Goal: Task Accomplishment & Management: Manage account settings

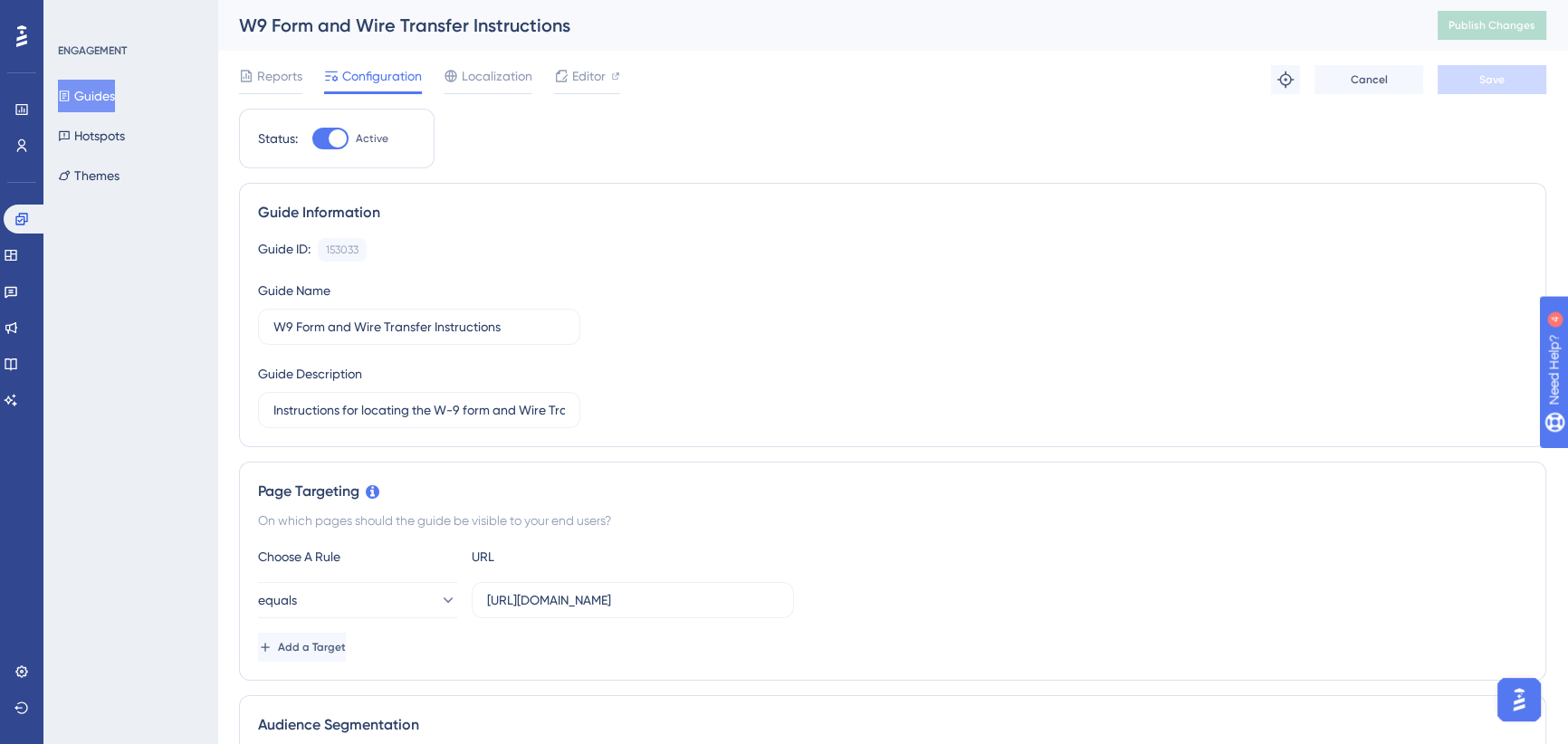
click at [649, 267] on div "Guide ID: 153033 Copy Guide Name W9 Form and Wire Transfer Instructions Guide D…" at bounding box center [892, 333] width 1269 height 190
click at [286, 79] on span "Reports" at bounding box center [279, 76] width 45 height 22
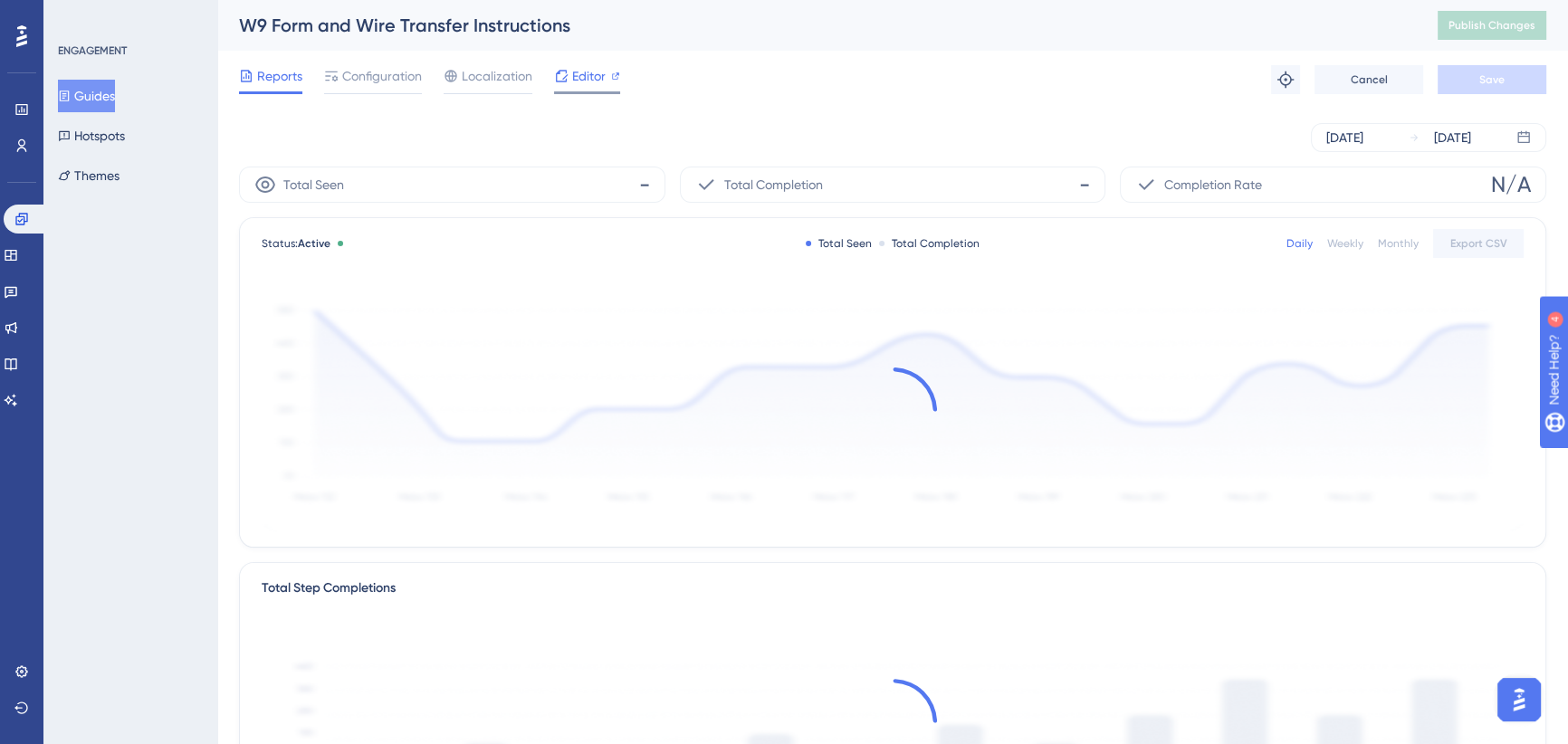
click at [584, 81] on span "Editor" at bounding box center [589, 76] width 33 height 22
click at [402, 76] on span "Configuration" at bounding box center [382, 76] width 80 height 22
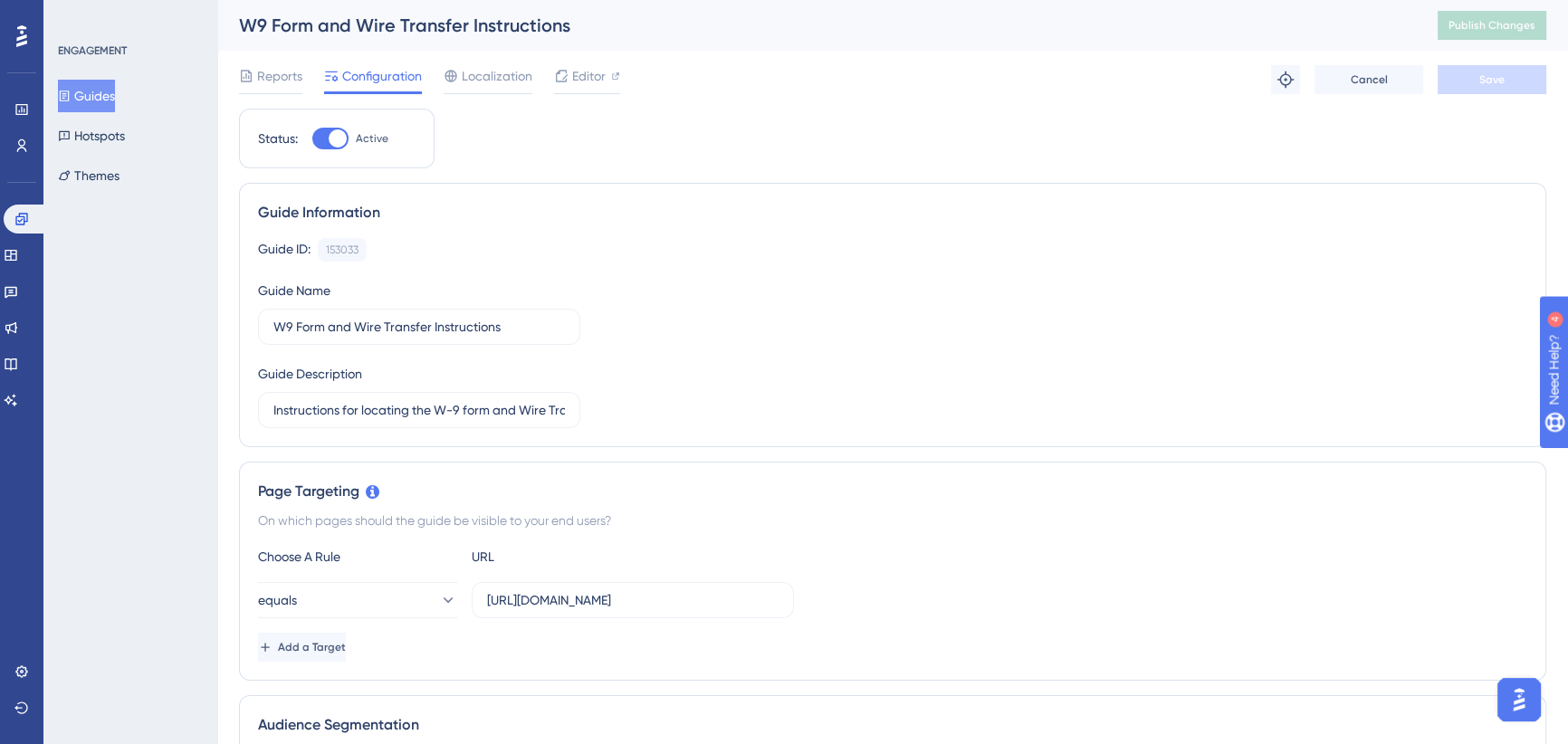
click at [95, 101] on button "Guides" at bounding box center [86, 96] width 57 height 32
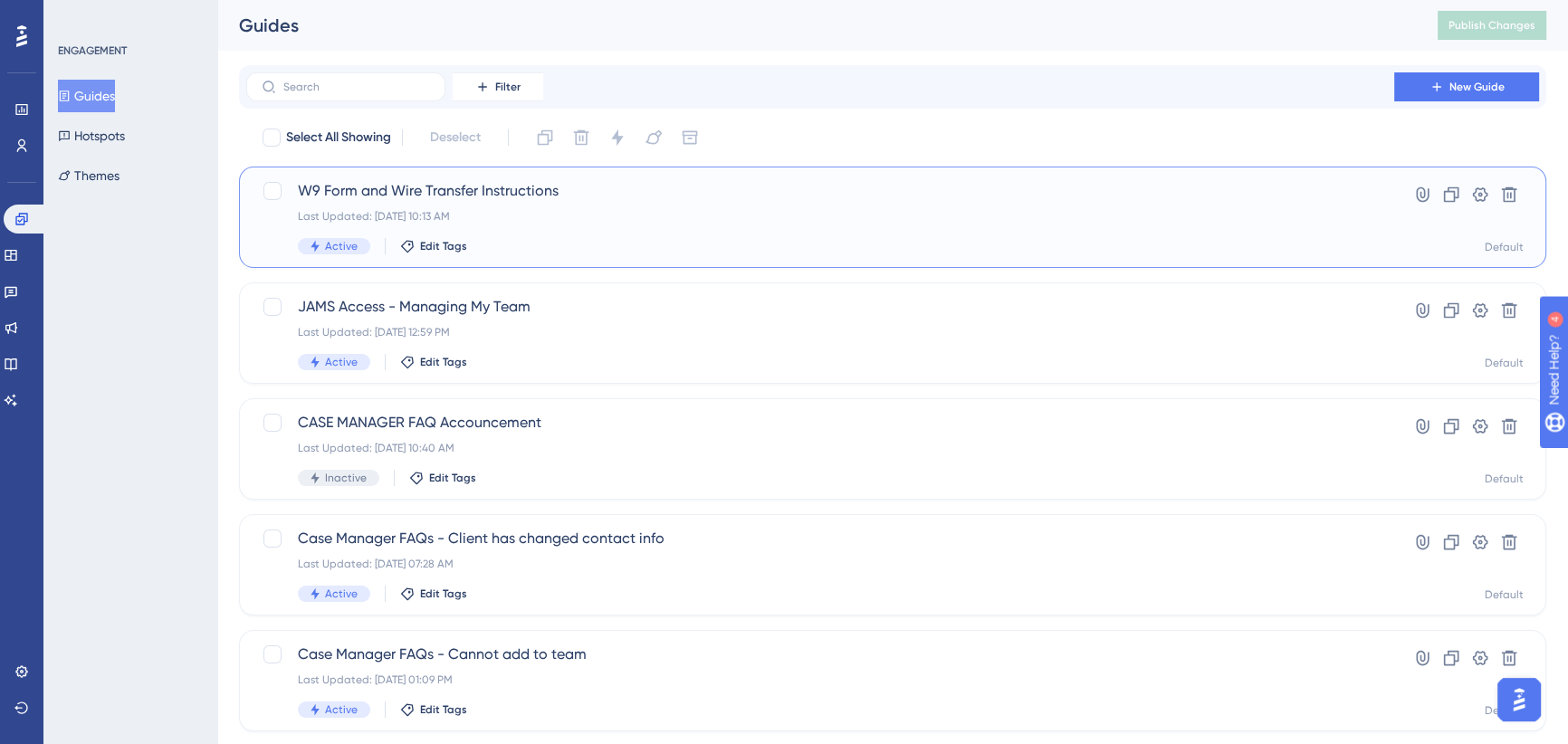
click at [521, 194] on span "W9 Form and Wire Transfer Instructions" at bounding box center [820, 191] width 1044 height 22
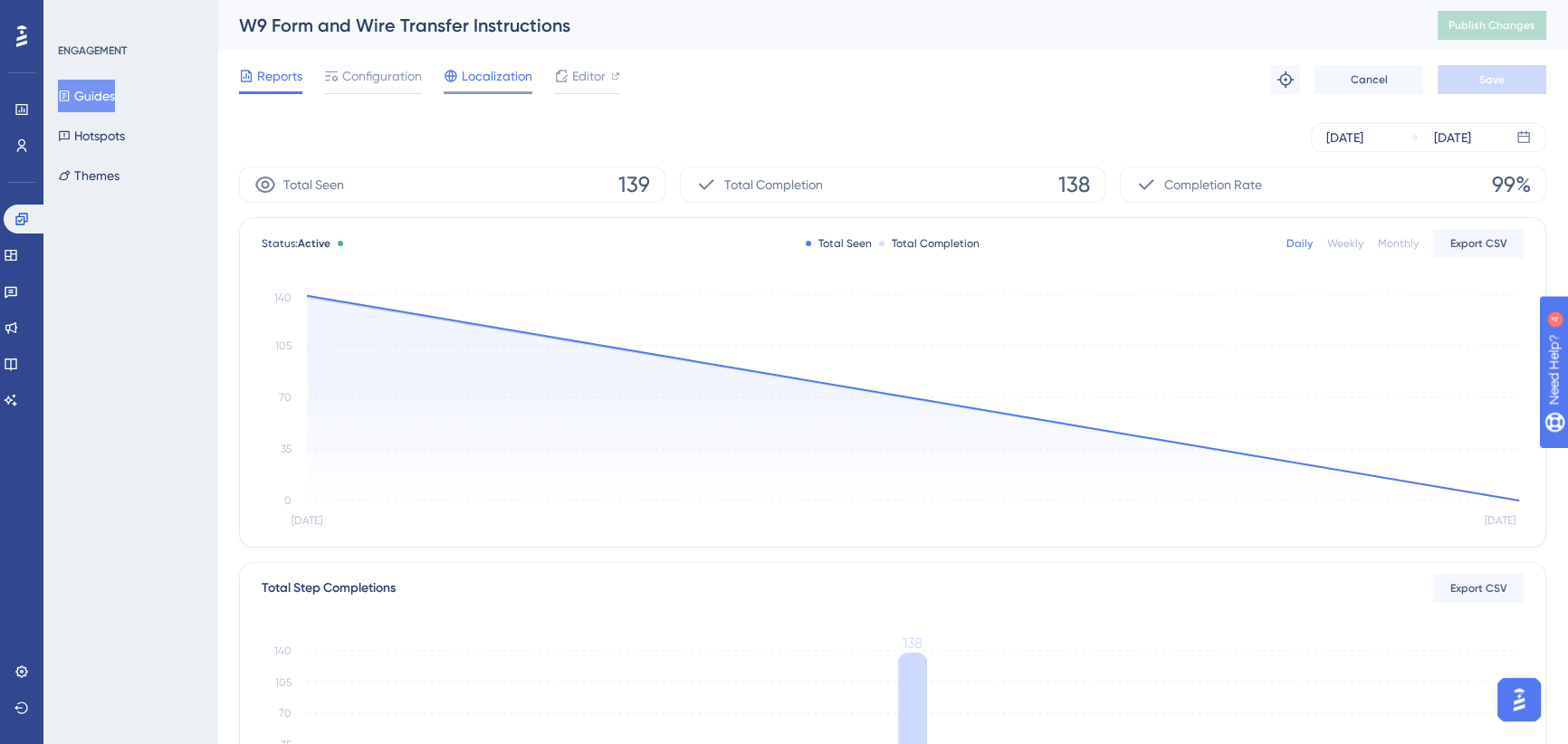
click at [489, 77] on span "Localization" at bounding box center [497, 76] width 71 height 22
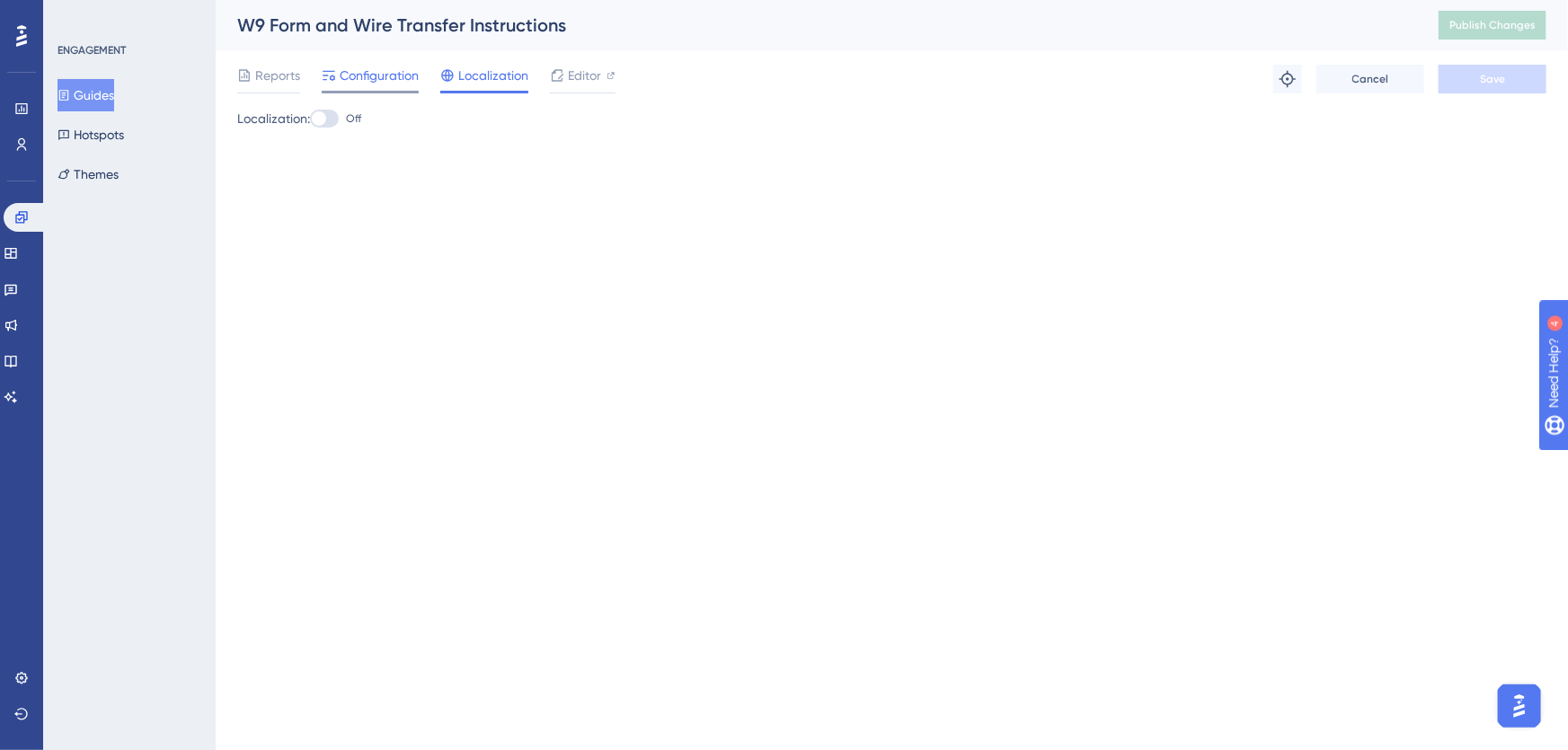
click at [345, 78] on span "Configuration" at bounding box center [379, 76] width 79 height 22
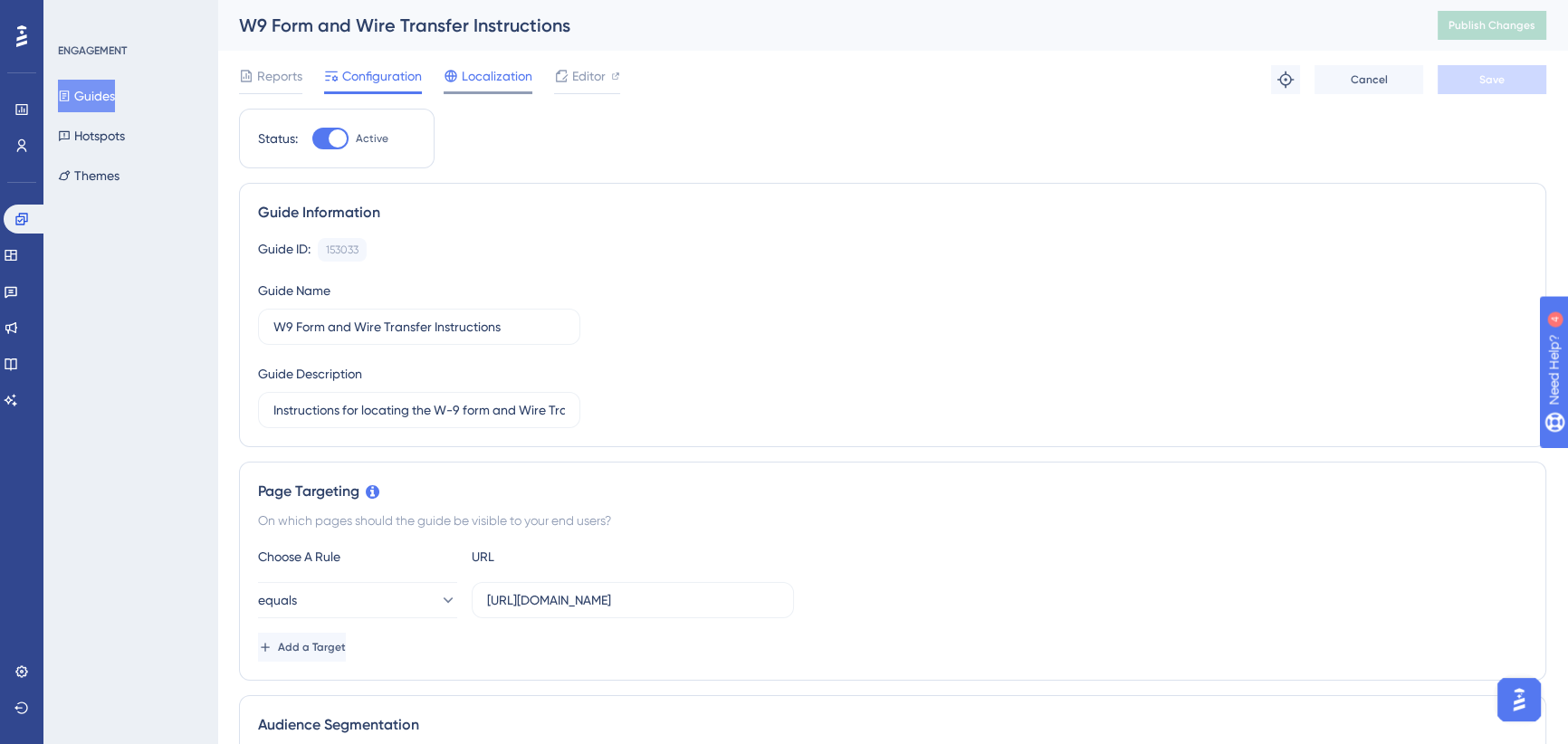
click at [487, 68] on span "Localization" at bounding box center [497, 76] width 71 height 22
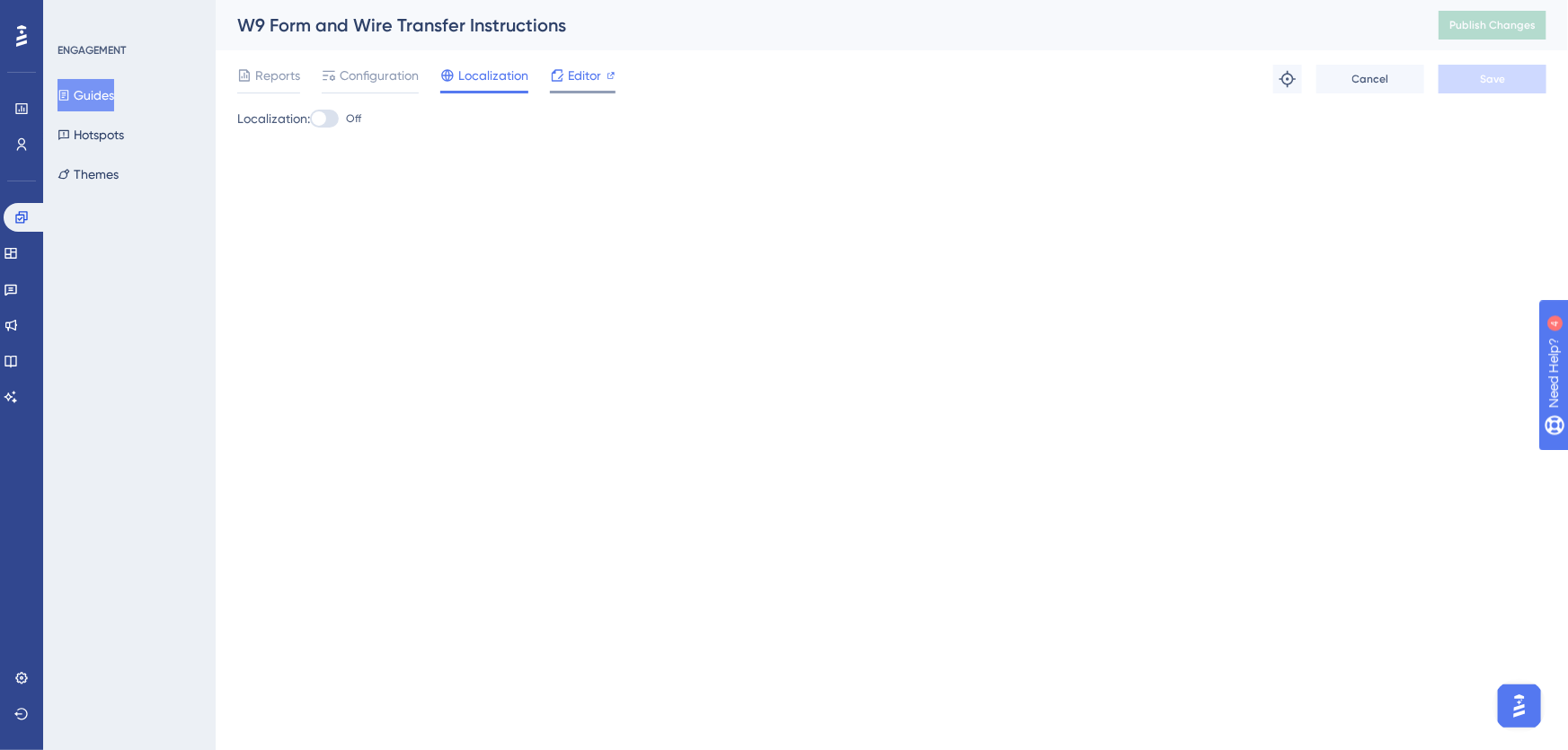
click at [584, 79] on span "Editor" at bounding box center [584, 76] width 33 height 22
click at [18, 394] on icon at bounding box center [11, 397] width 15 height 15
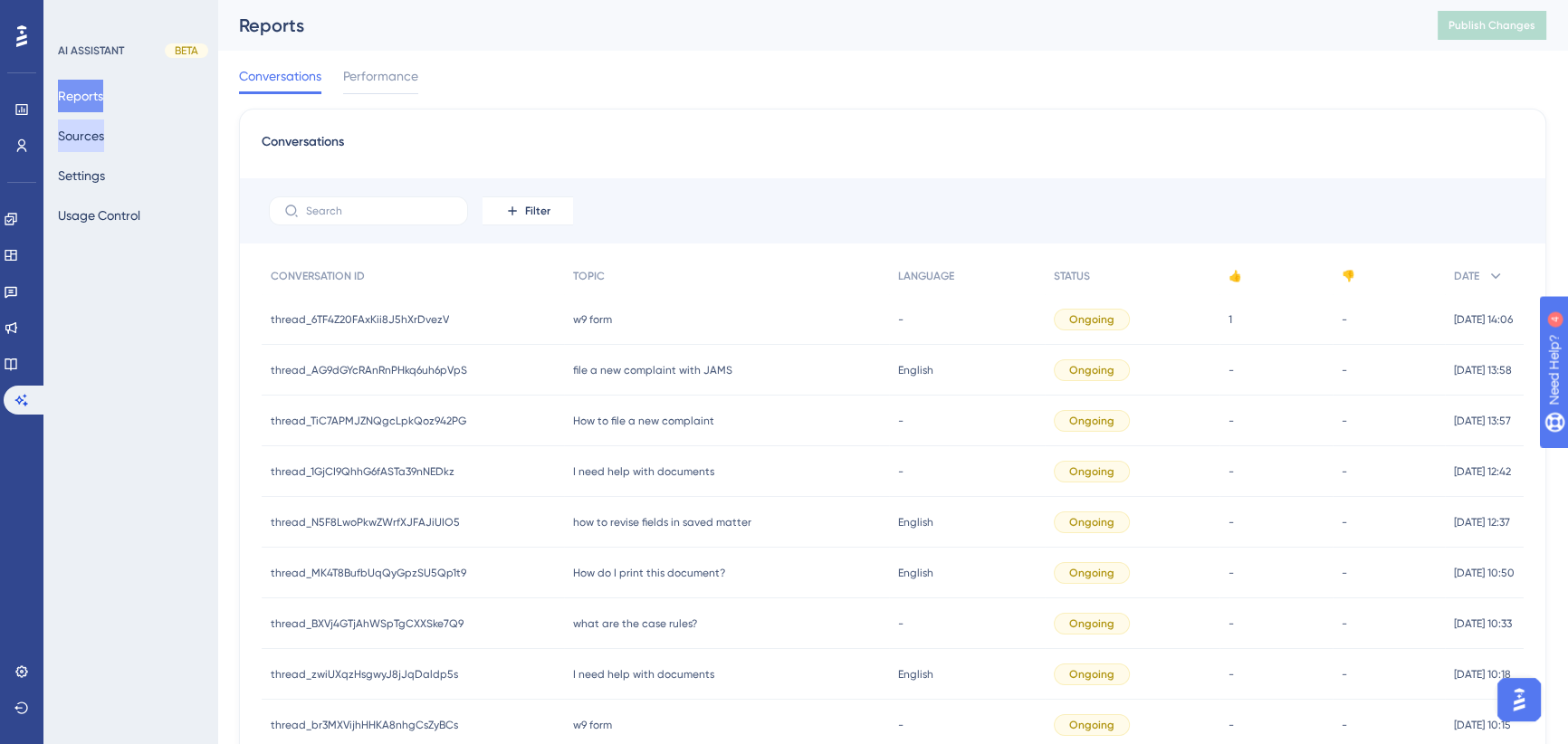
click at [99, 143] on button "Sources" at bounding box center [81, 135] width 46 height 32
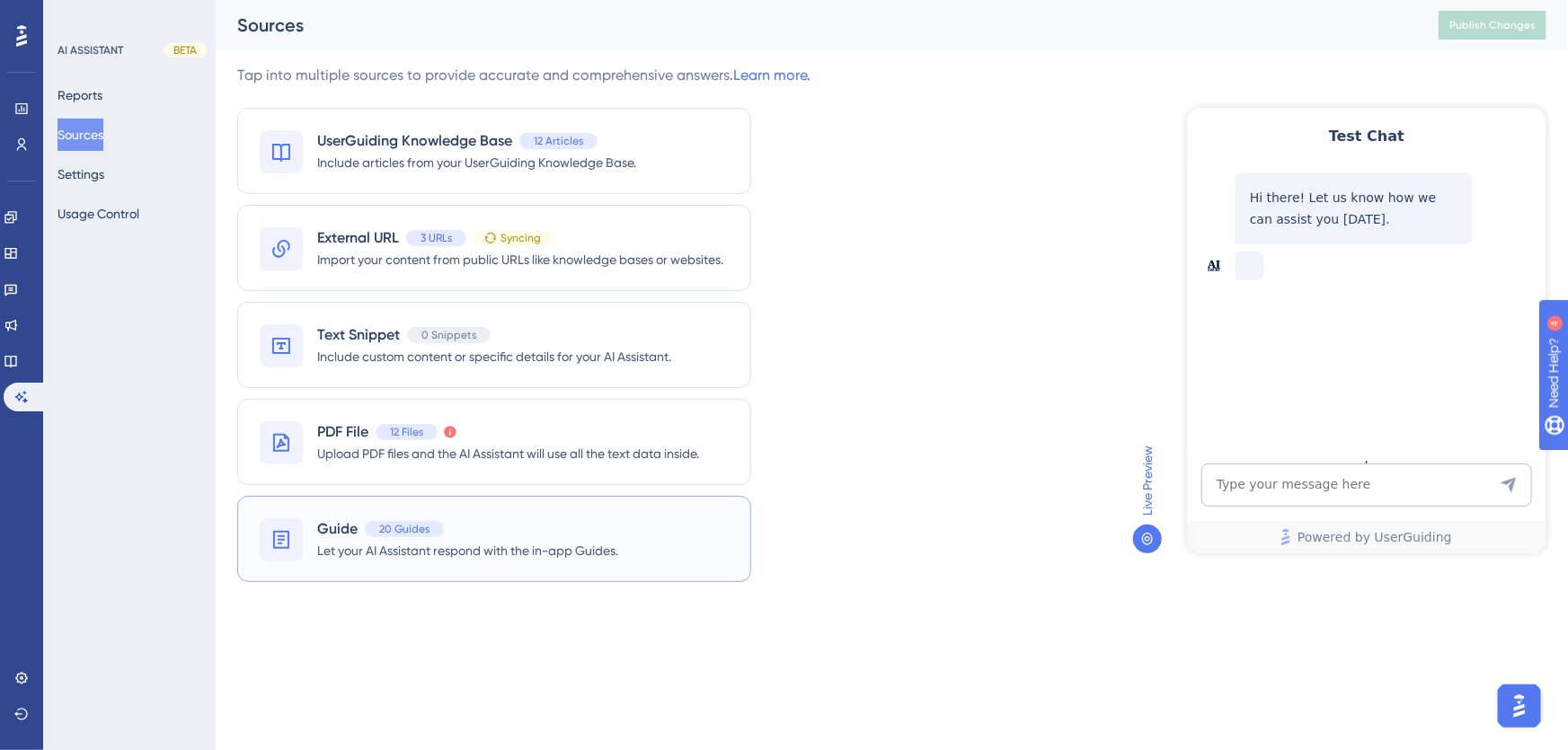
click at [328, 529] on span "Guide" at bounding box center [337, 530] width 40 height 22
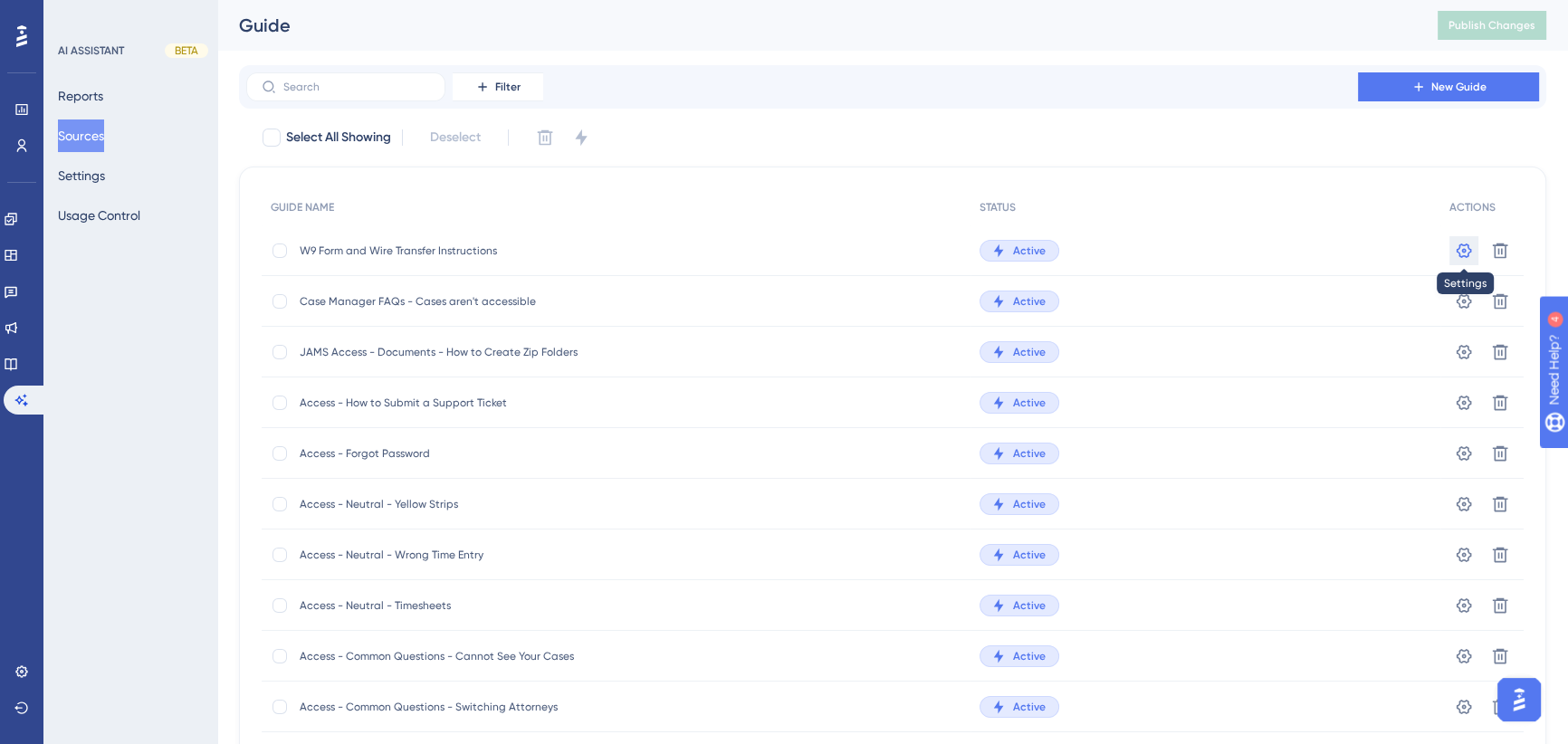
click at [1461, 247] on icon at bounding box center [1464, 251] width 18 height 18
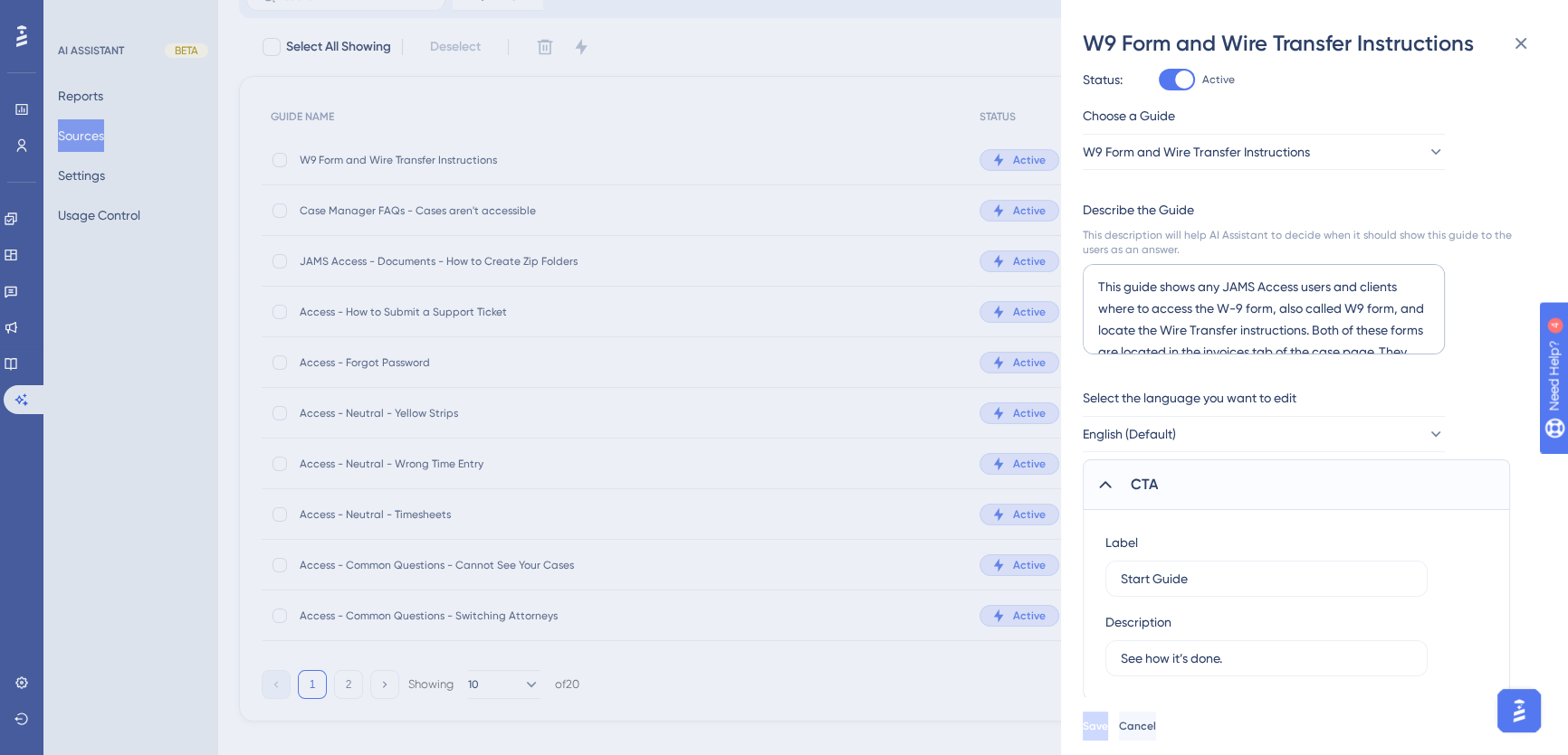
scroll to position [114, 0]
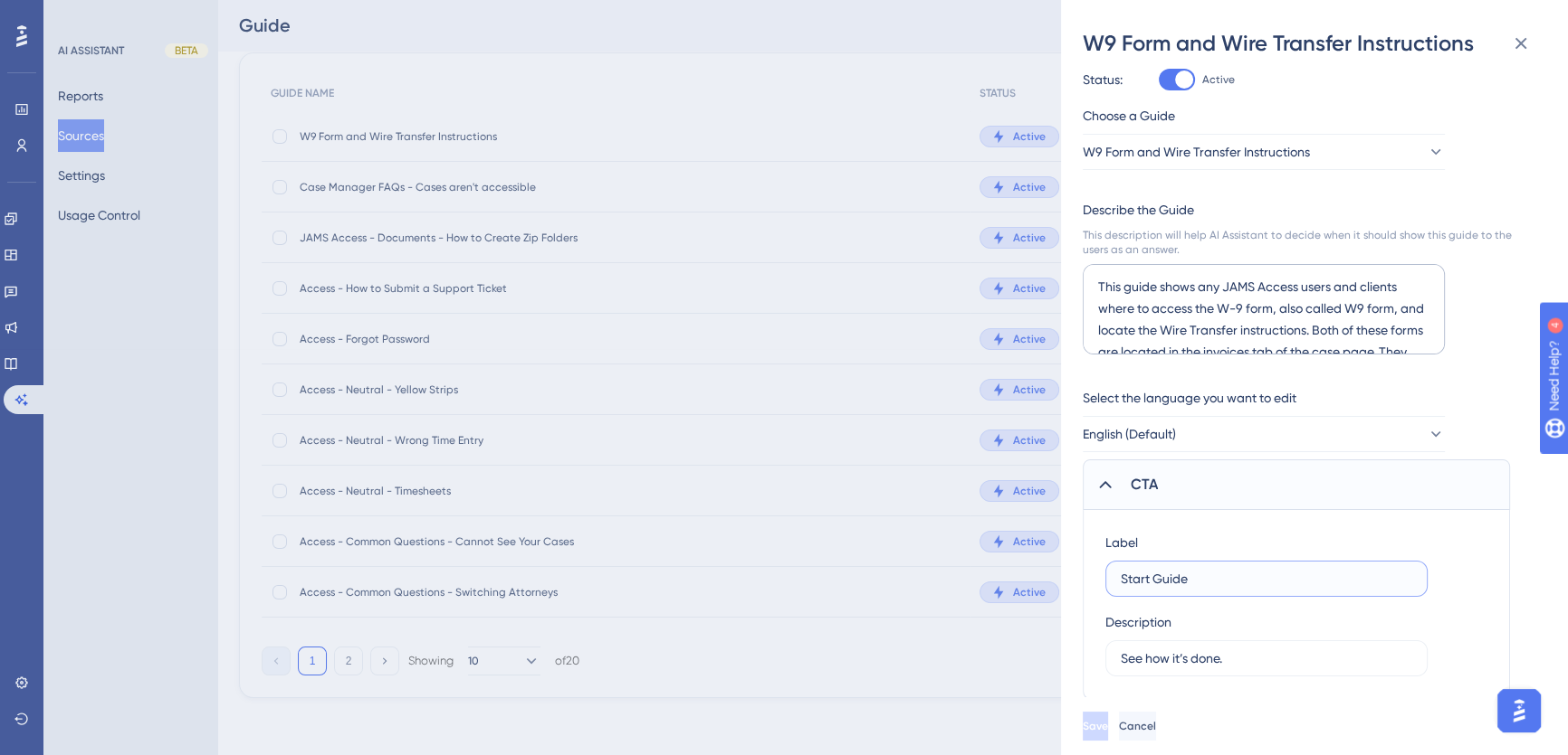
click at [1219, 575] on input "Start Guide" at bounding box center [1266, 579] width 292 height 20
drag, startPoint x: 1219, startPoint y: 576, endPoint x: 993, endPoint y: 568, distance: 226.1
click at [993, 569] on div "W9 Form and Wire Transfer Instructions Status: Active Choose a Guide W9 Form an…" at bounding box center [784, 377] width 1568 height 755
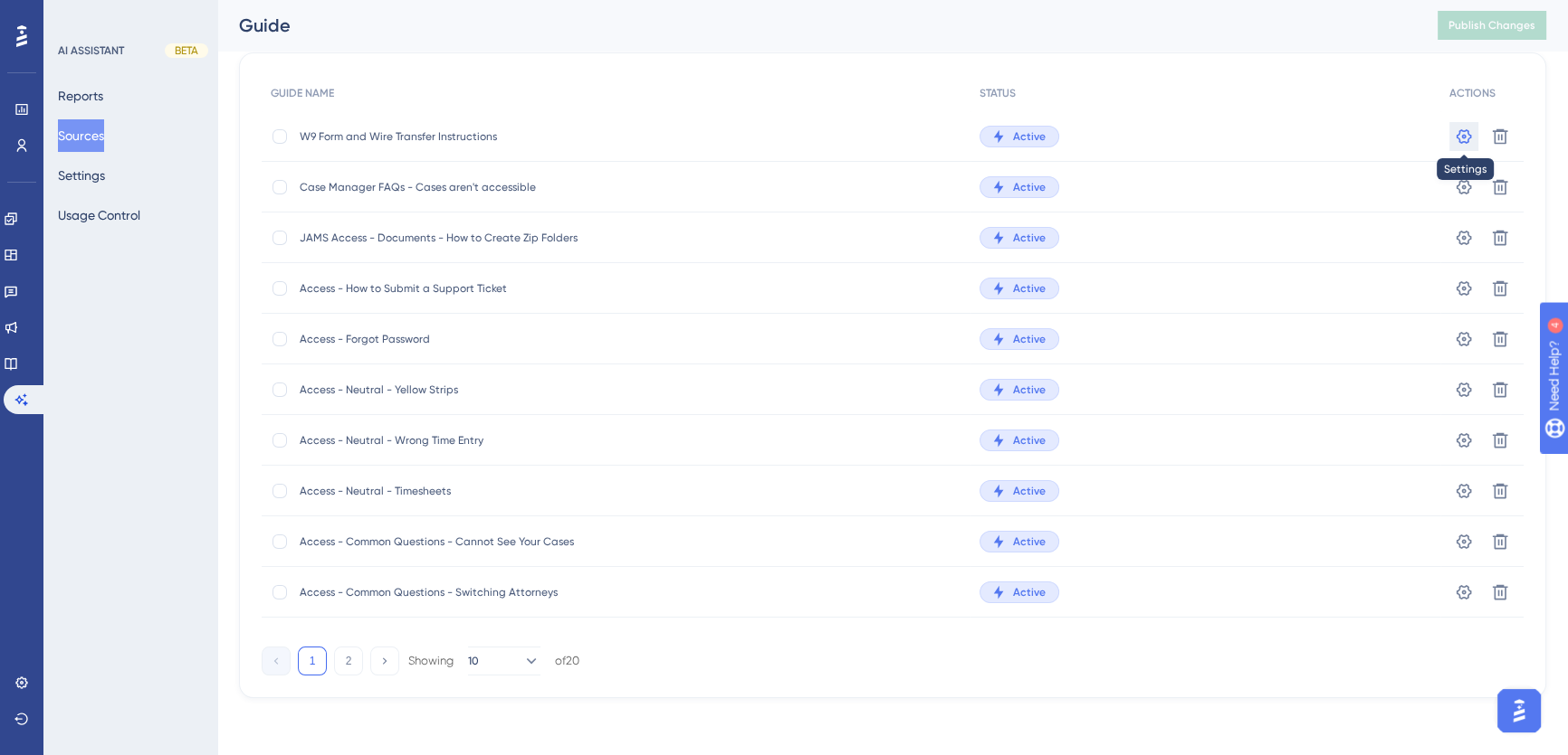
click at [1465, 133] on icon at bounding box center [1464, 137] width 18 height 18
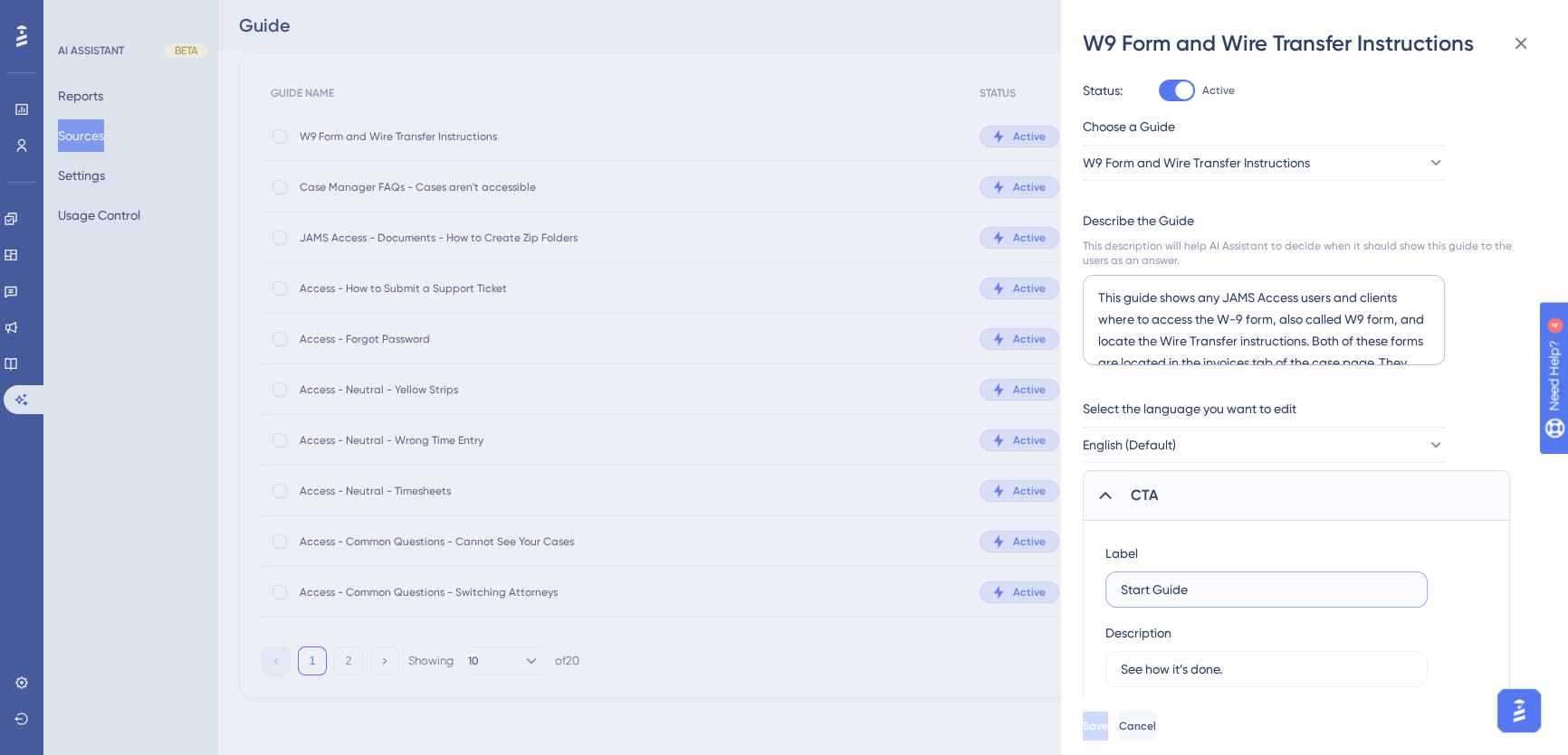
click at [1176, 580] on input "Start Guide" at bounding box center [1266, 590] width 292 height 20
drag, startPoint x: 1211, startPoint y: 588, endPoint x: 1125, endPoint y: 586, distance: 86.0
click at [1125, 586] on input "Start Guide" at bounding box center [1266, 590] width 292 height 20
drag, startPoint x: 1193, startPoint y: 587, endPoint x: 1102, endPoint y: 581, distance: 91.2
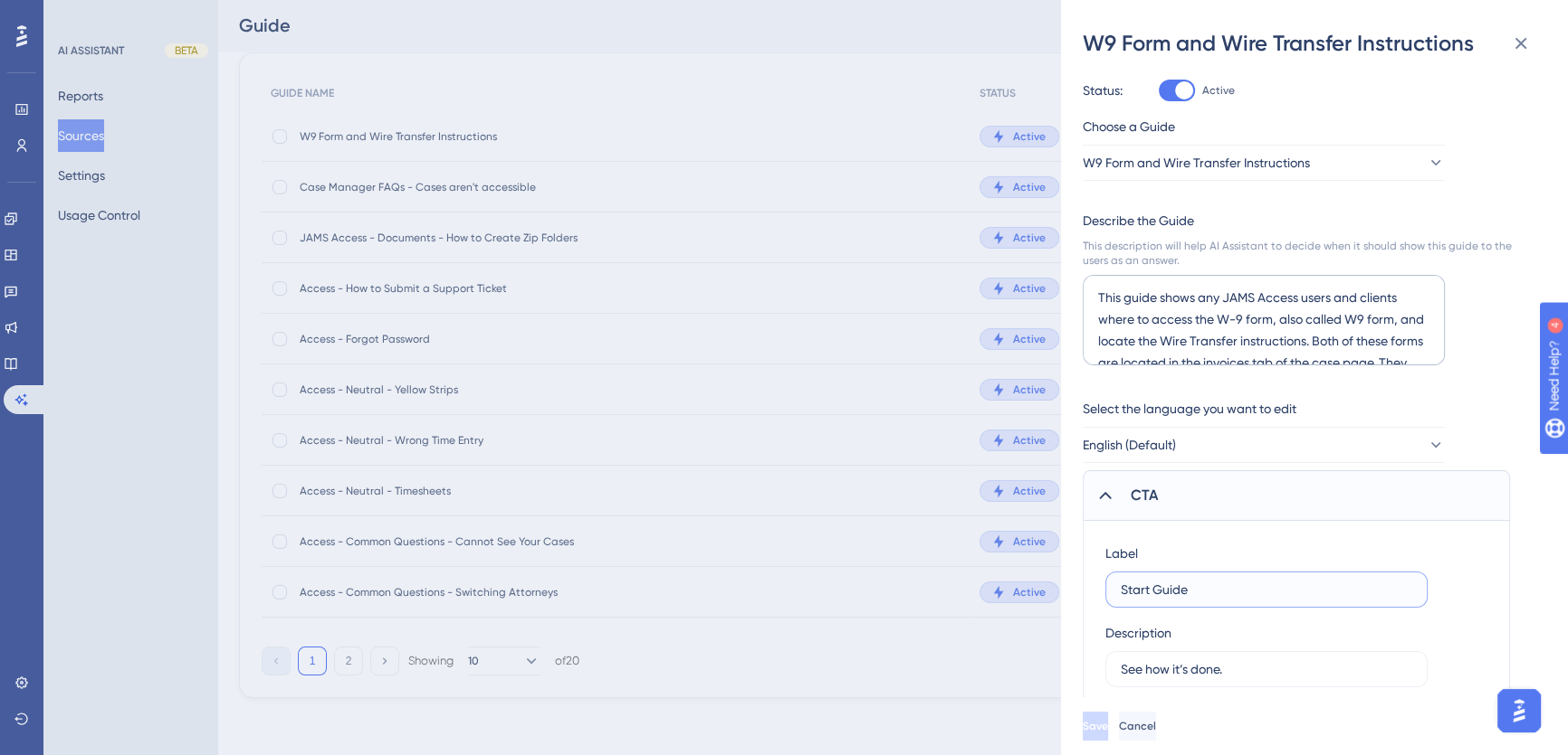
click at [1102, 581] on div "Label Start Guide Description See how it’s done." at bounding box center [1297, 616] width 427 height 189
type input "2"
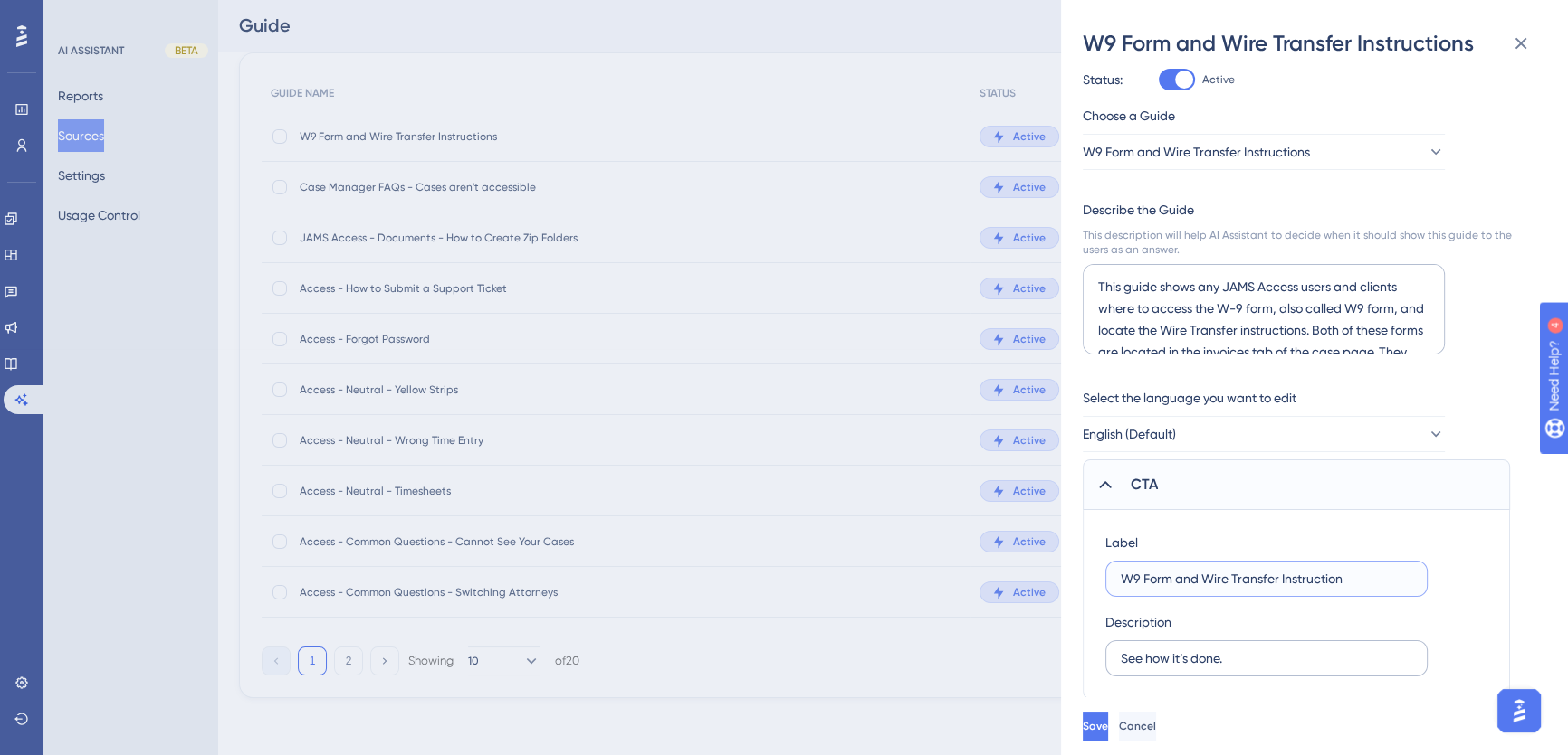
type input "W9 Form and Wire Transfer Instruction"
click at [1236, 651] on input "See how it’s done." at bounding box center [1266, 658] width 292 height 20
drag, startPoint x: 1240, startPoint y: 658, endPoint x: 1104, endPoint y: 649, distance: 136.3
click at [1105, 649] on label "See how it’s done." at bounding box center [1266, 658] width 322 height 36
type input "Click Here To Vie"
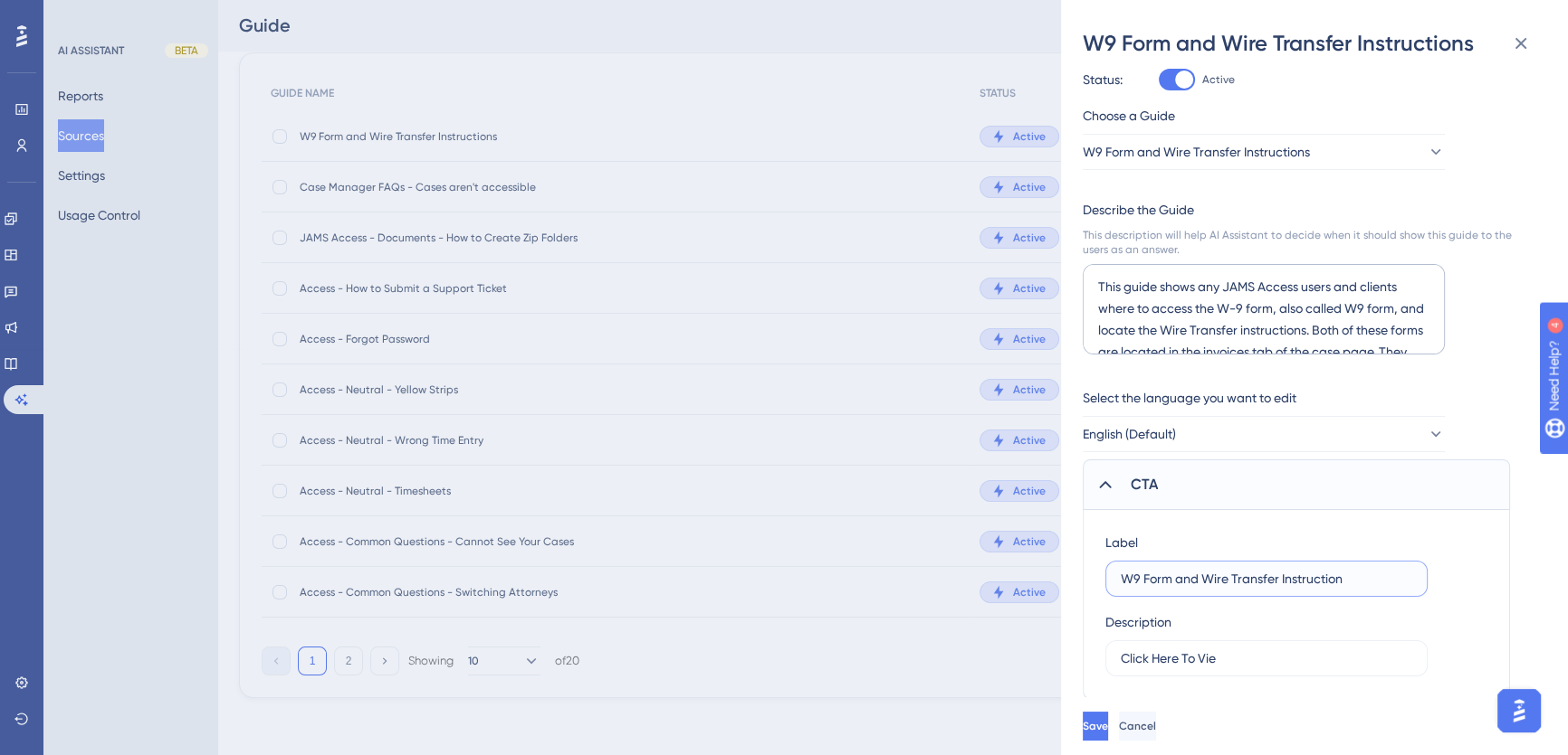
click at [1376, 572] on input "W9 Form and Wire Transfer Instruction" at bounding box center [1266, 579] width 292 height 20
type input "W9 Form and Wire Transfer Instructions"
click at [1235, 662] on input "Click Here To Vie" at bounding box center [1266, 658] width 292 height 20
click at [1143, 582] on input "W9 Form and Wire Transfer Instructions" at bounding box center [1266, 579] width 292 height 20
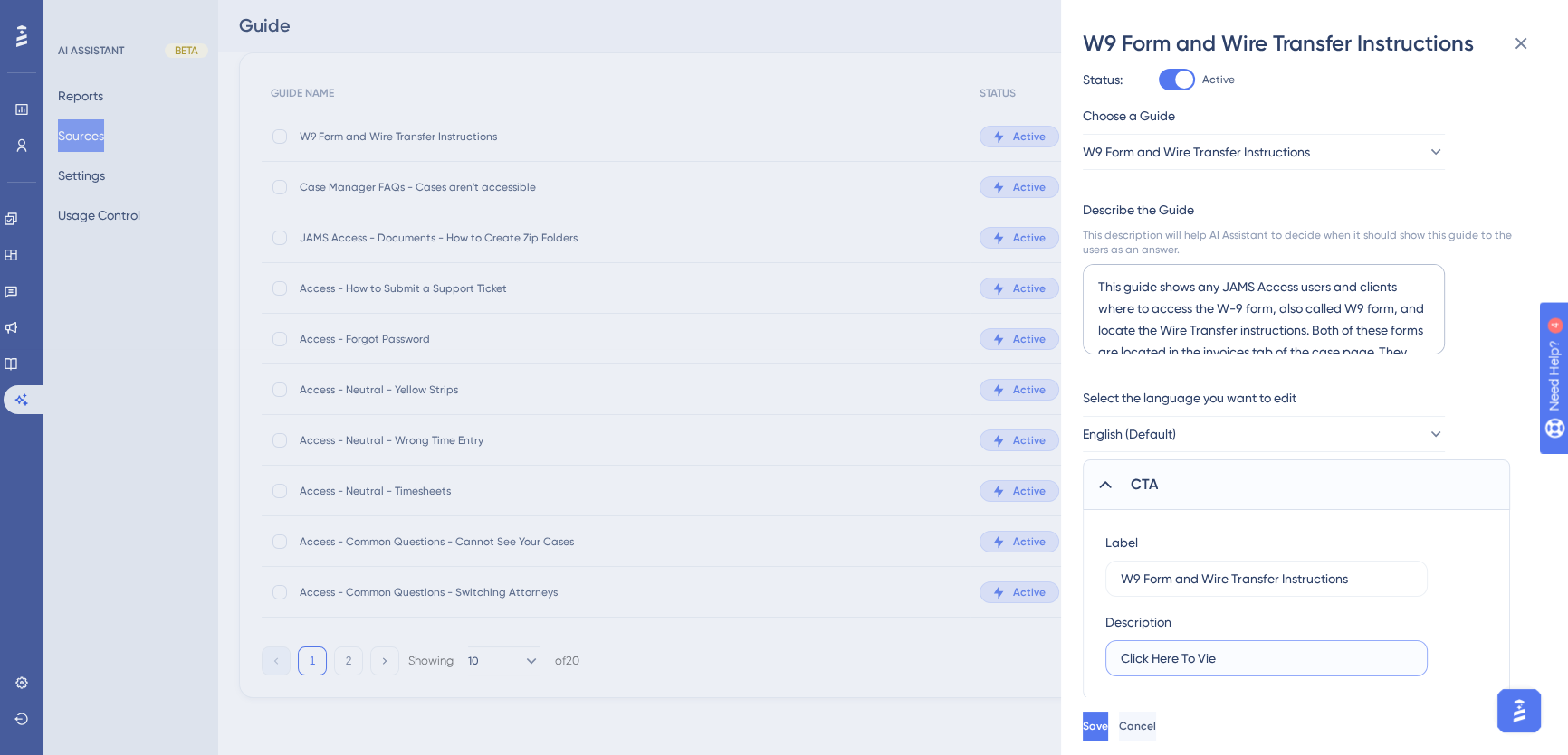
click at [1250, 660] on input "Click Here To Vie" at bounding box center [1266, 658] width 292 height 20
type input "Click Here To View to W-9 form and Wire Transfer Instructions"
drag, startPoint x: 1353, startPoint y: 579, endPoint x: 1279, endPoint y: 582, distance: 74.1
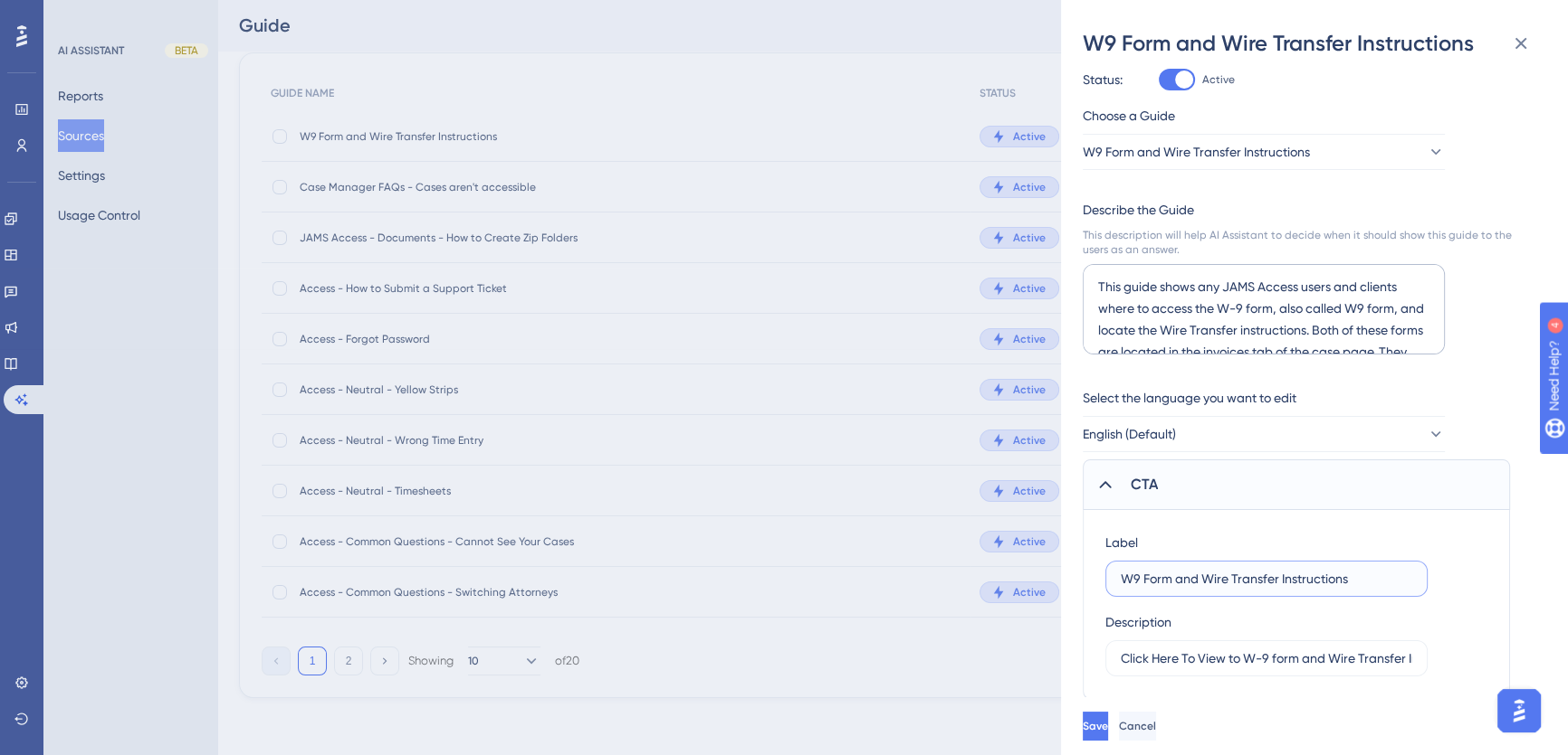
click at [1279, 582] on input "W9 Form and Wire Transfer Instructions" at bounding box center [1266, 579] width 292 height 20
type input "W9 Form and Wire Transfer"
click at [1112, 722] on button "Save" at bounding box center [1097, 726] width 29 height 29
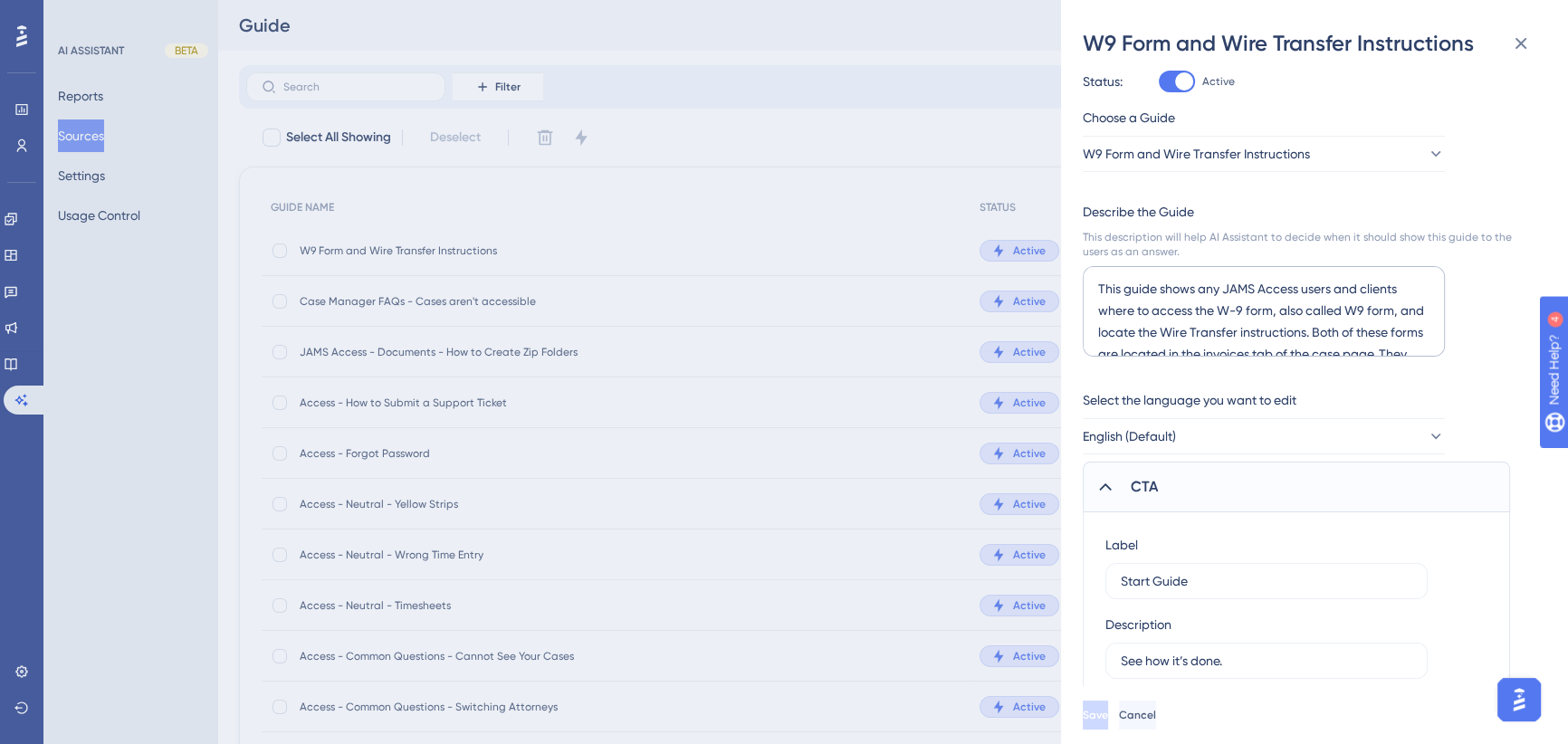
scroll to position [11, 0]
click at [1512, 45] on icon at bounding box center [1521, 43] width 22 height 22
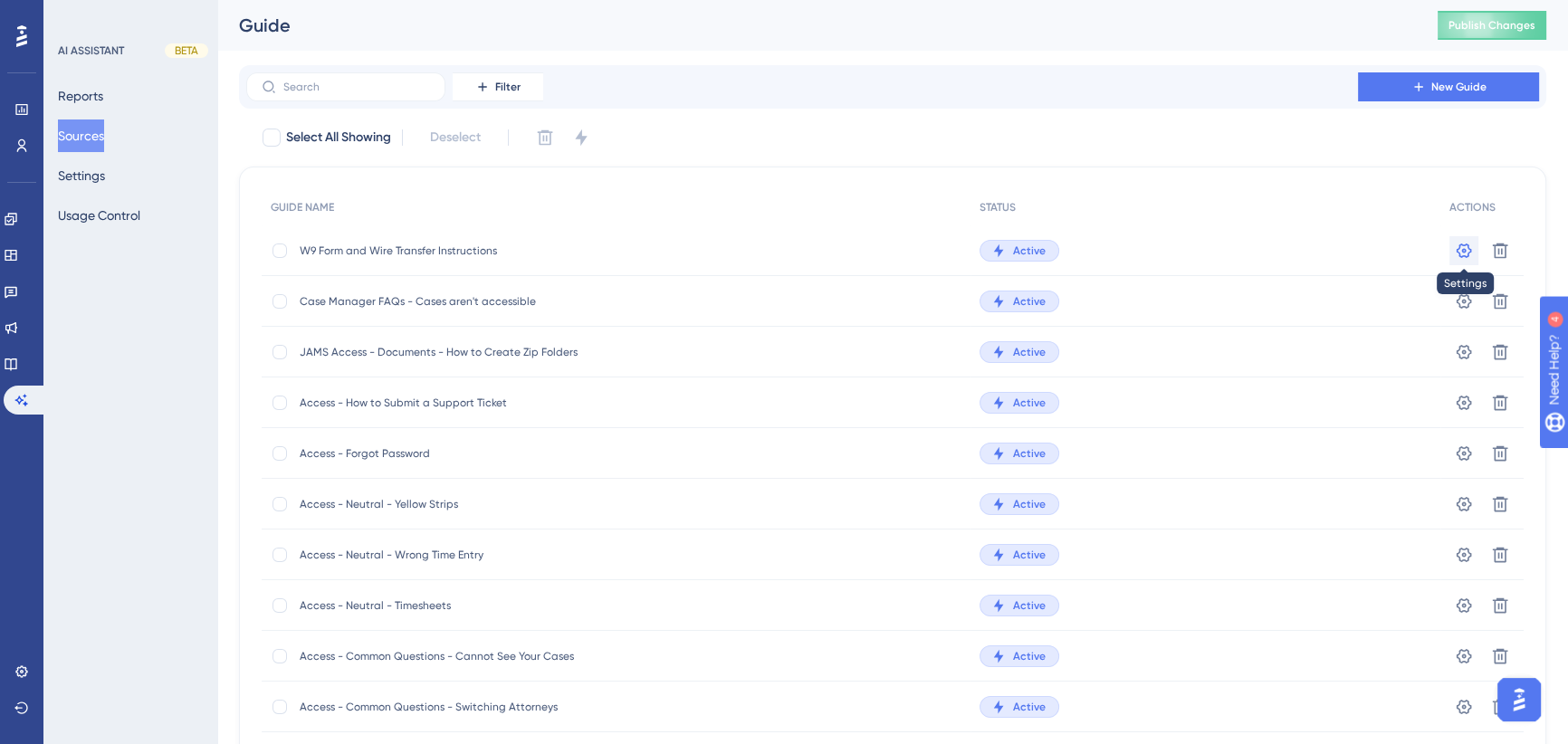
click at [1462, 245] on icon at bounding box center [1464, 250] width 16 height 15
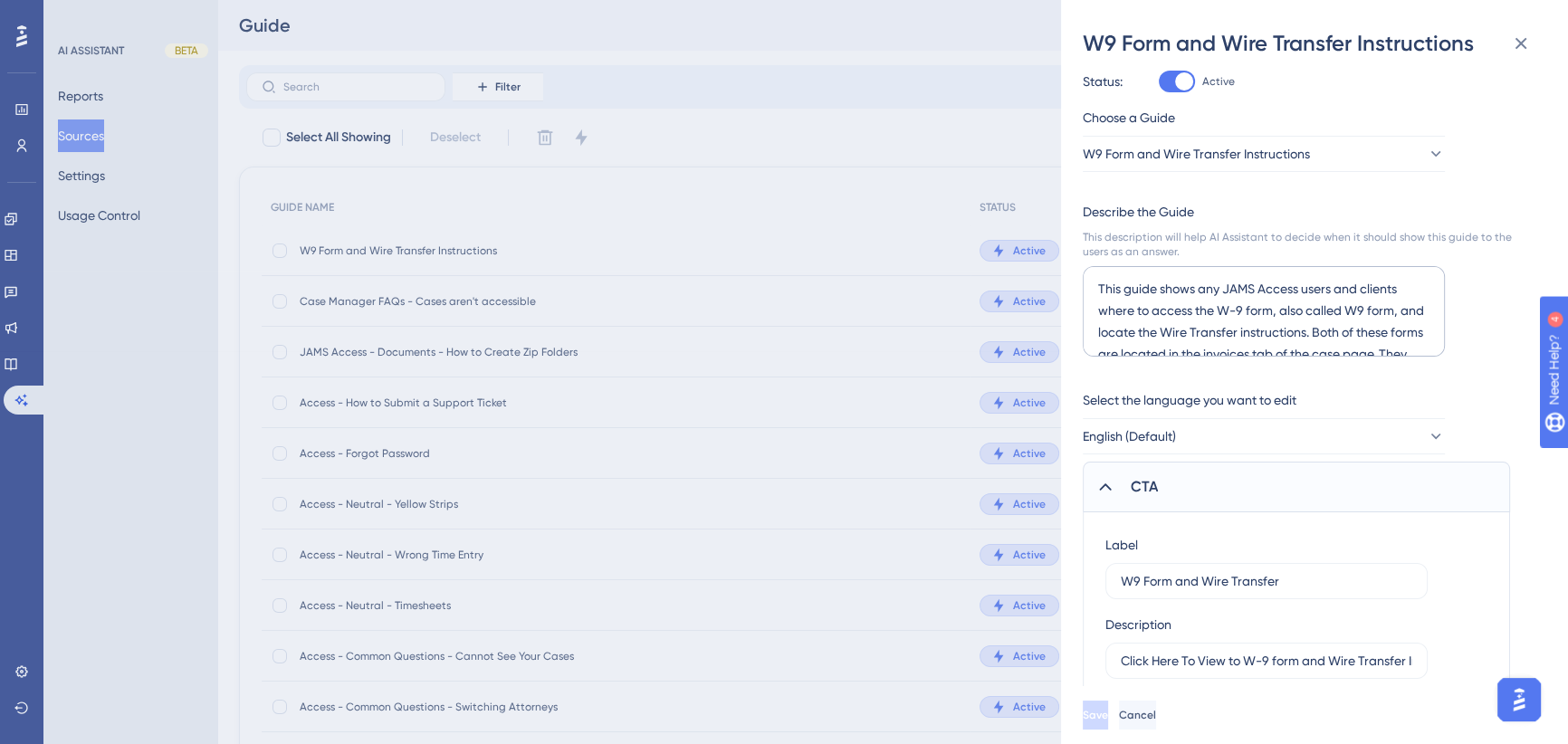
scroll to position [11, 0]
click at [1262, 660] on input "Click Here To View to W-9 form and Wire Transfer Instructions" at bounding box center [1266, 658] width 292 height 20
type input "Click Here To View to W-9 form and Wire Transfer Instructions"
click at [1134, 578] on input "W9 Form and Wire Transfer" at bounding box center [1266, 579] width 292 height 20
type input "W-9 Form and Wire Transfer"
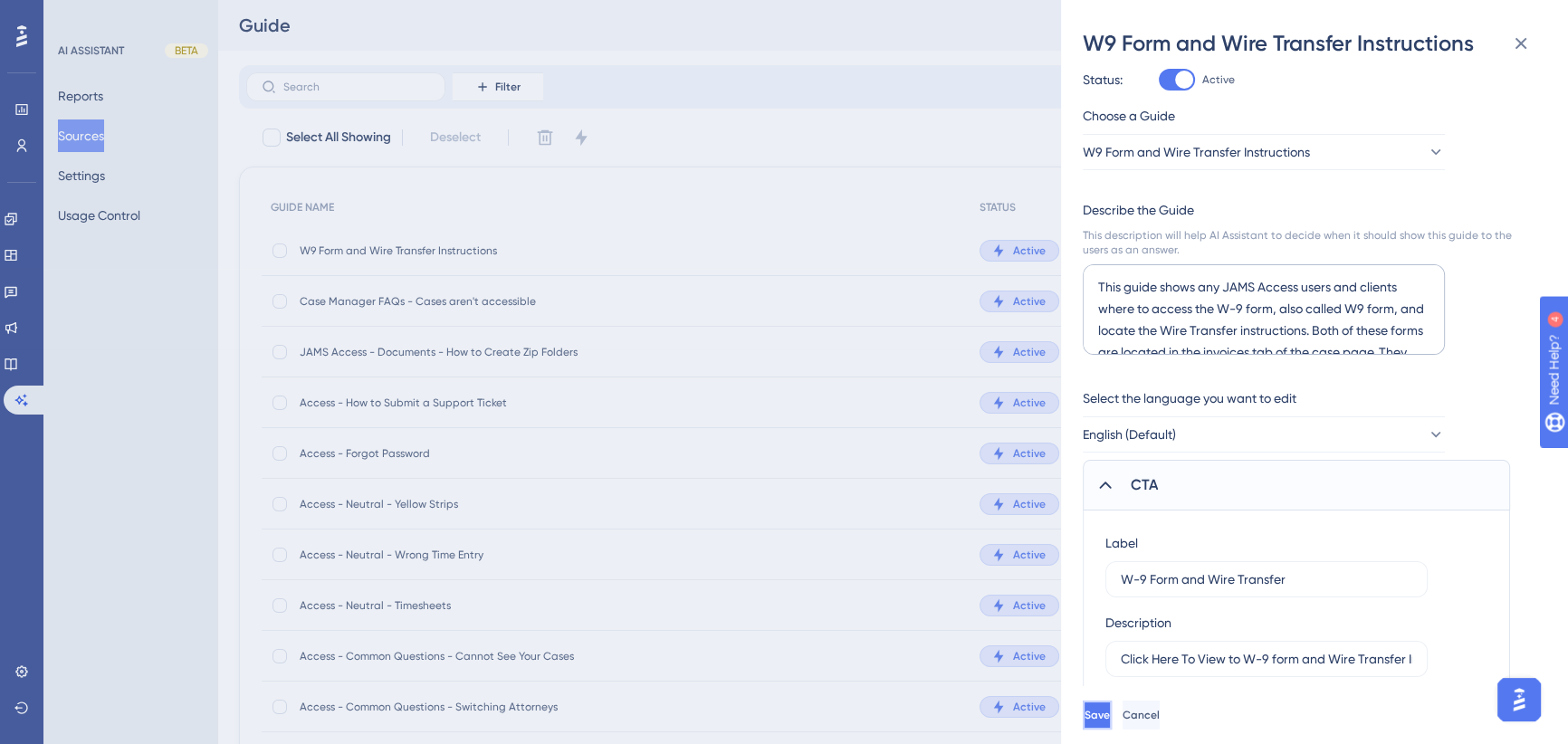
click at [1110, 722] on span "Save" at bounding box center [1098, 715] width 26 height 15
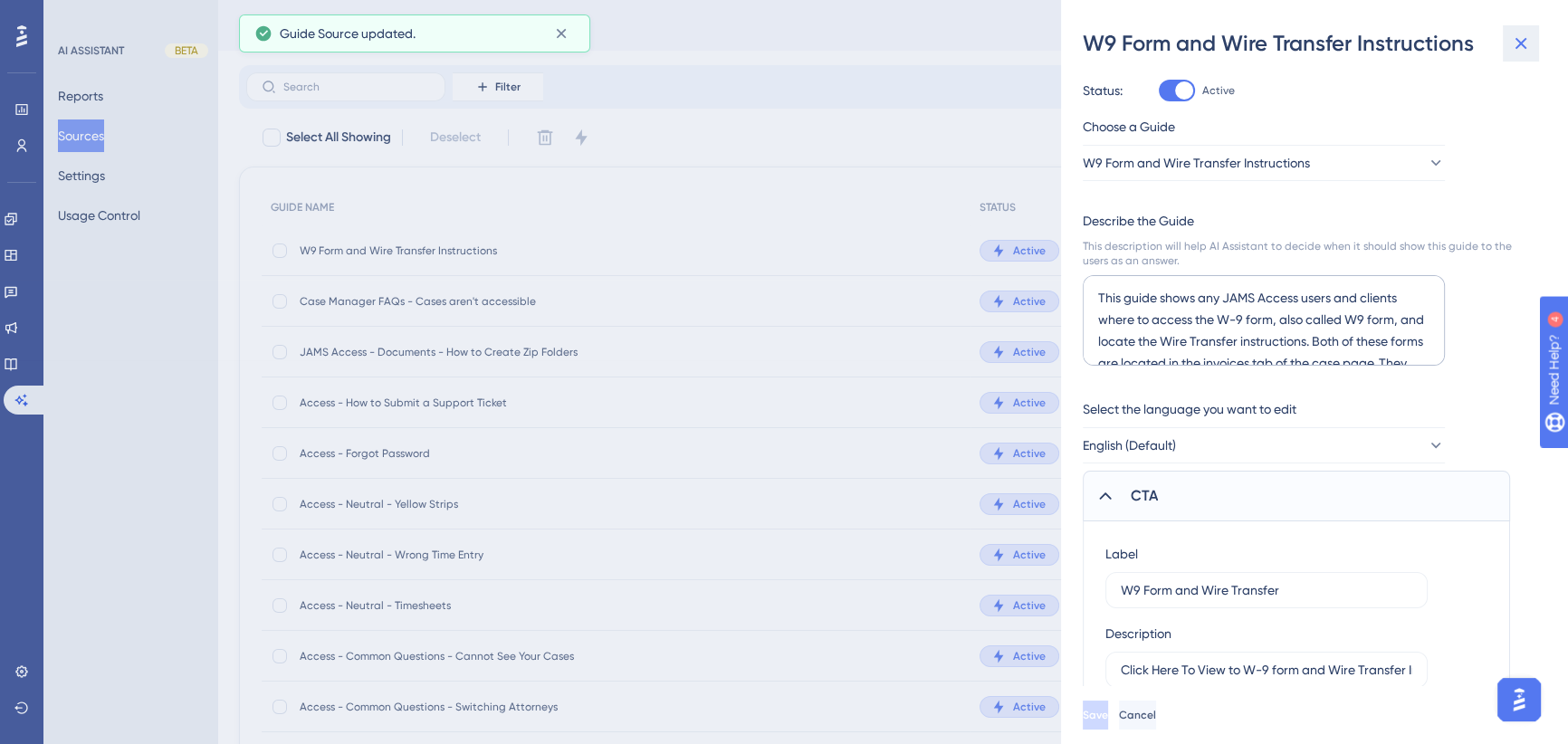
click at [1516, 42] on icon at bounding box center [1521, 43] width 22 height 22
